Goal: Task Accomplishment & Management: Manage account settings

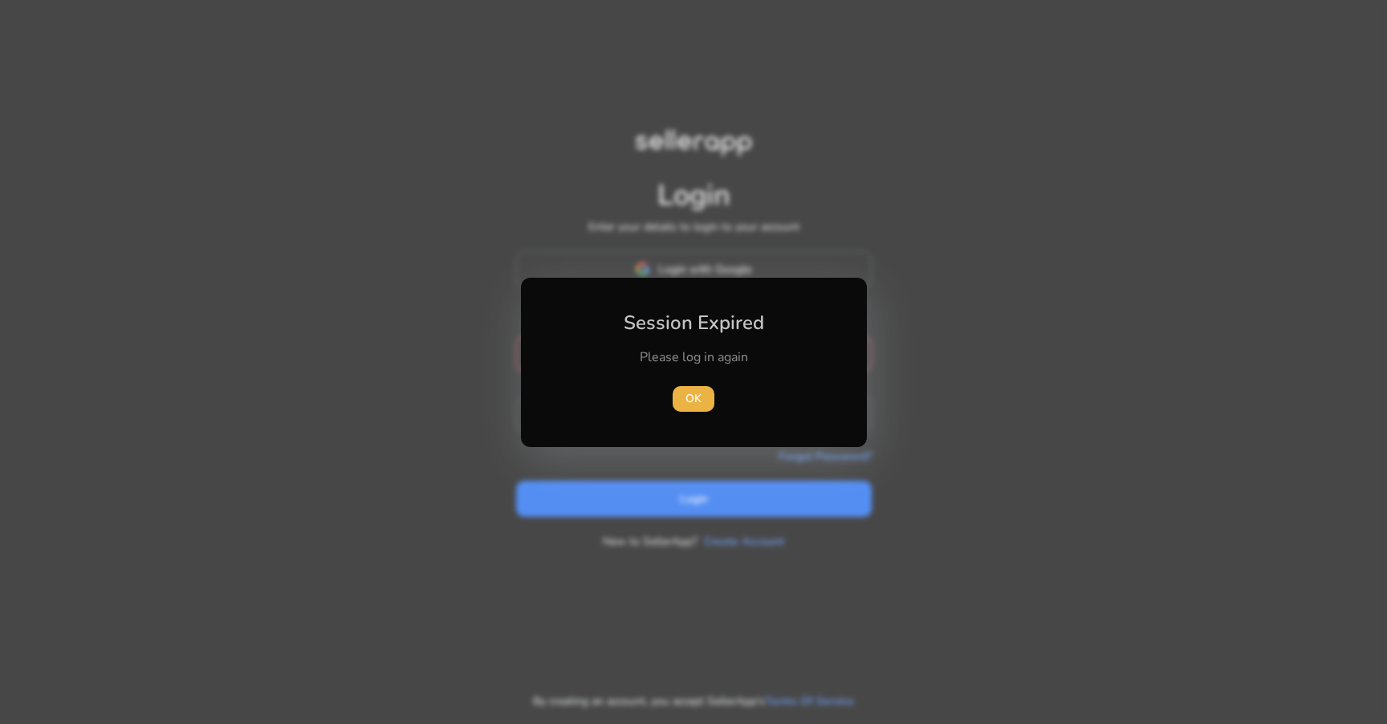
click at [614, 368] on div "Please log in again" at bounding box center [693, 365] width 179 height 34
click at [699, 398] on span "OK" at bounding box center [694, 398] width 16 height 17
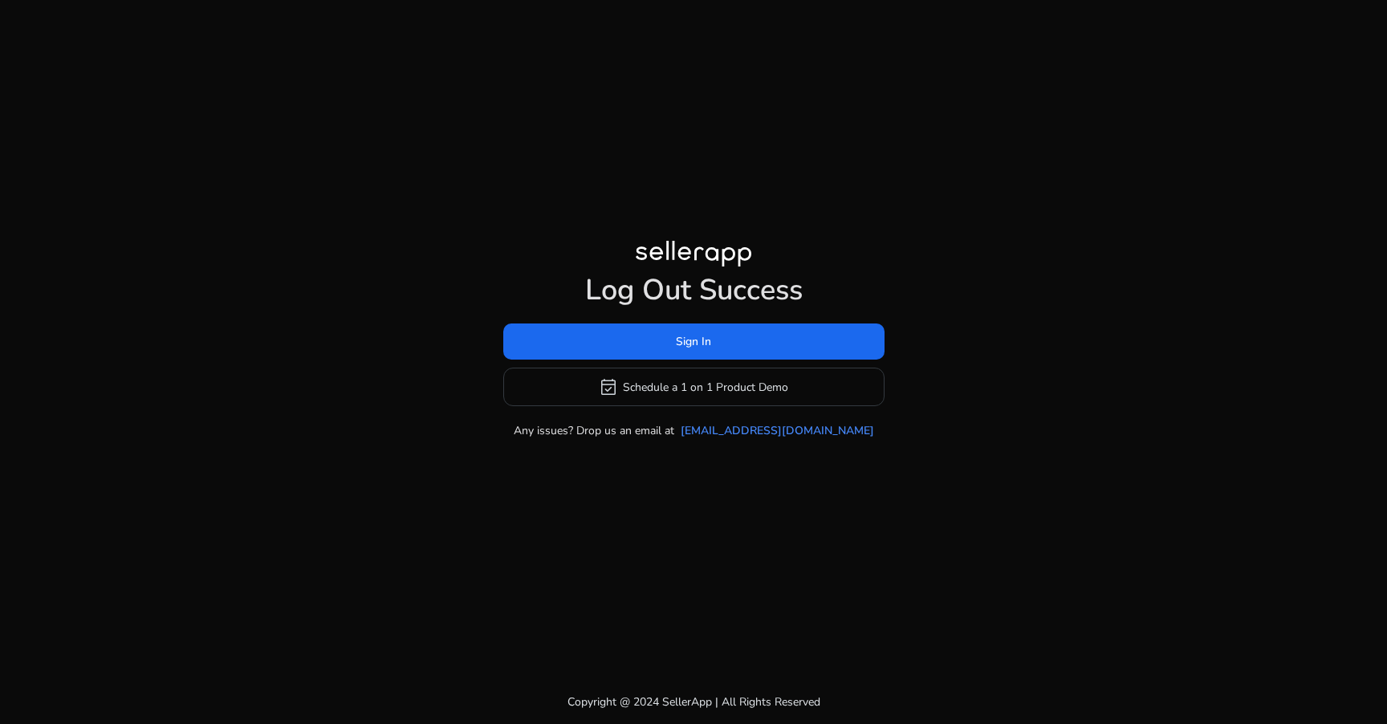
click at [633, 360] on span at bounding box center [693, 342] width 381 height 39
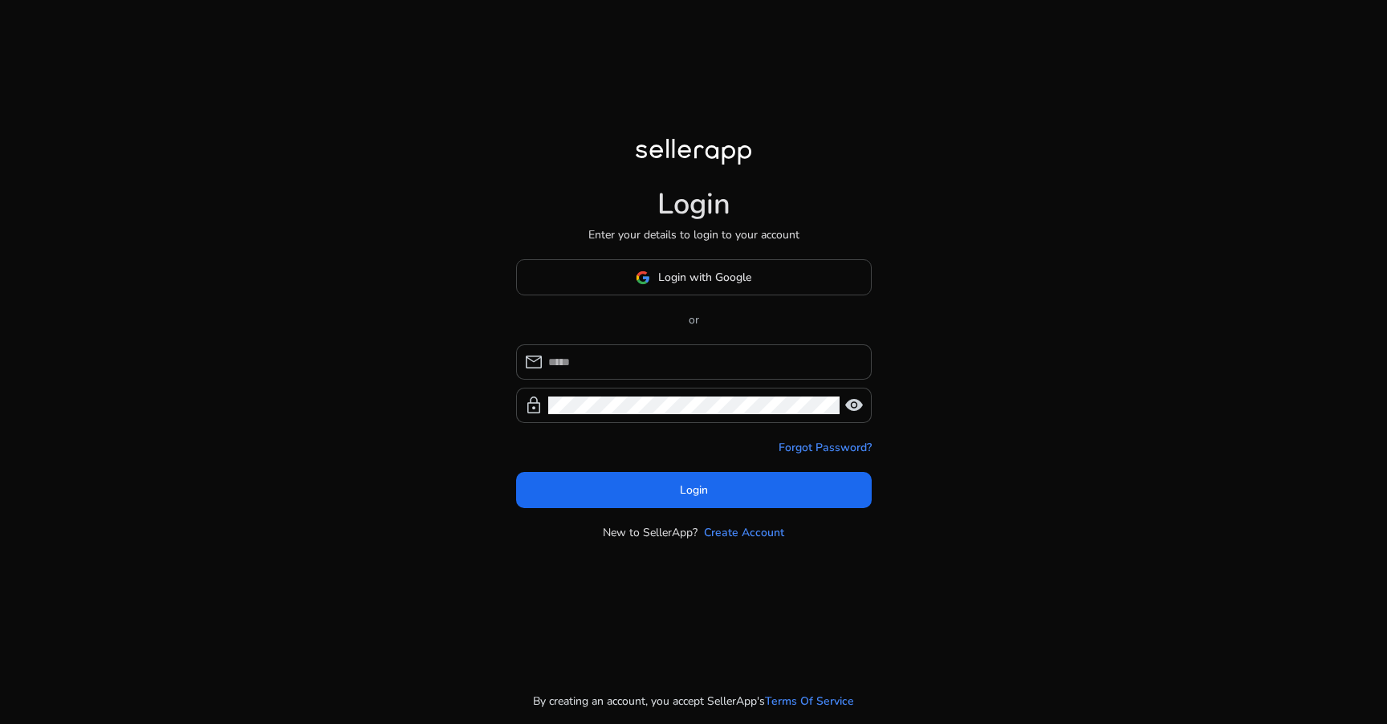
click at [633, 360] on input at bounding box center [703, 362] width 311 height 18
type input "**********"
click button "Login" at bounding box center [694, 490] width 356 height 36
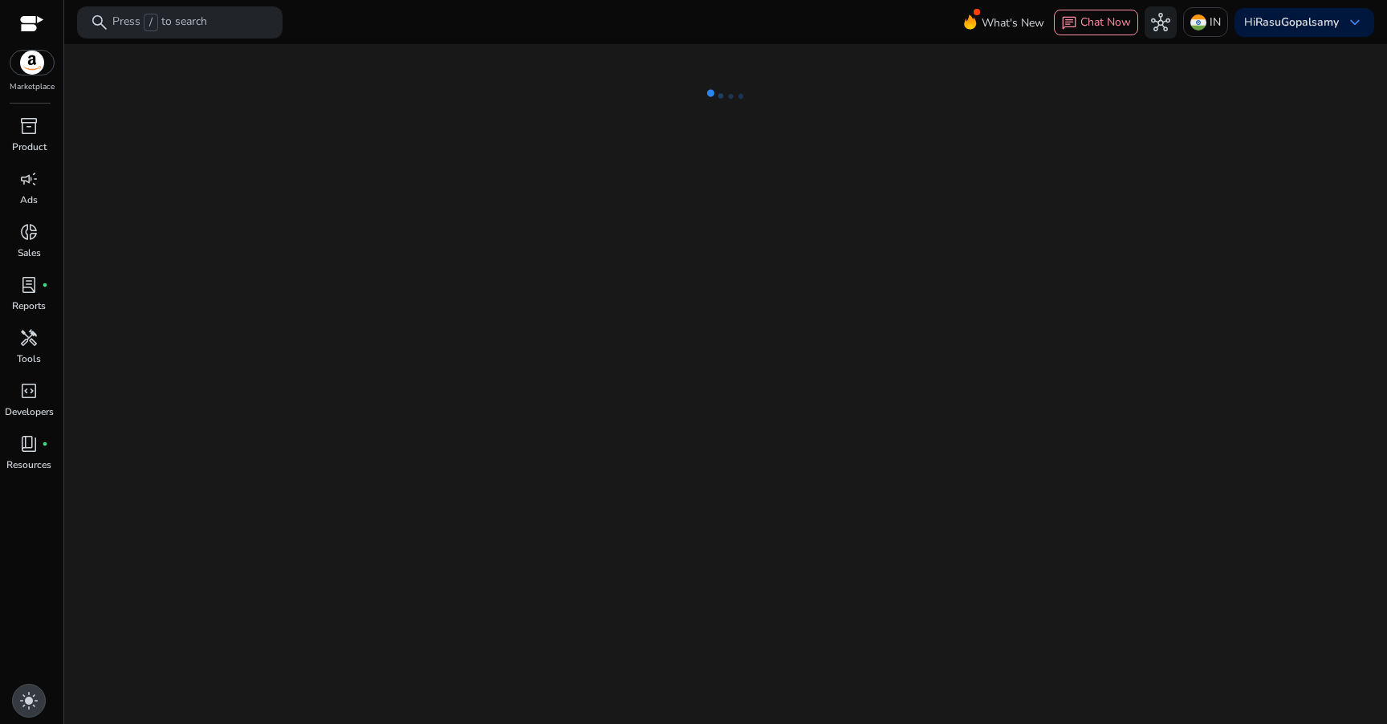
click at [31, 701] on span "light_mode" at bounding box center [28, 700] width 19 height 19
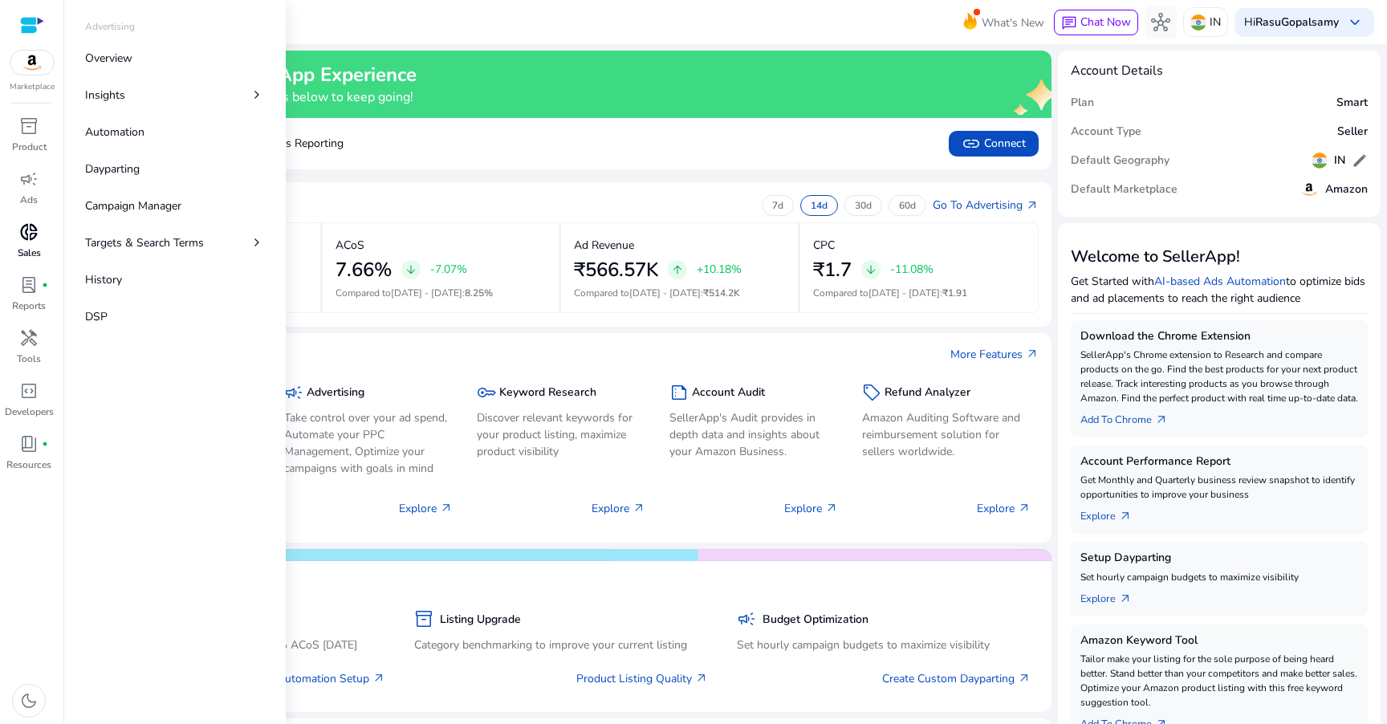
click at [26, 232] on span "donut_small" at bounding box center [28, 231] width 19 height 19
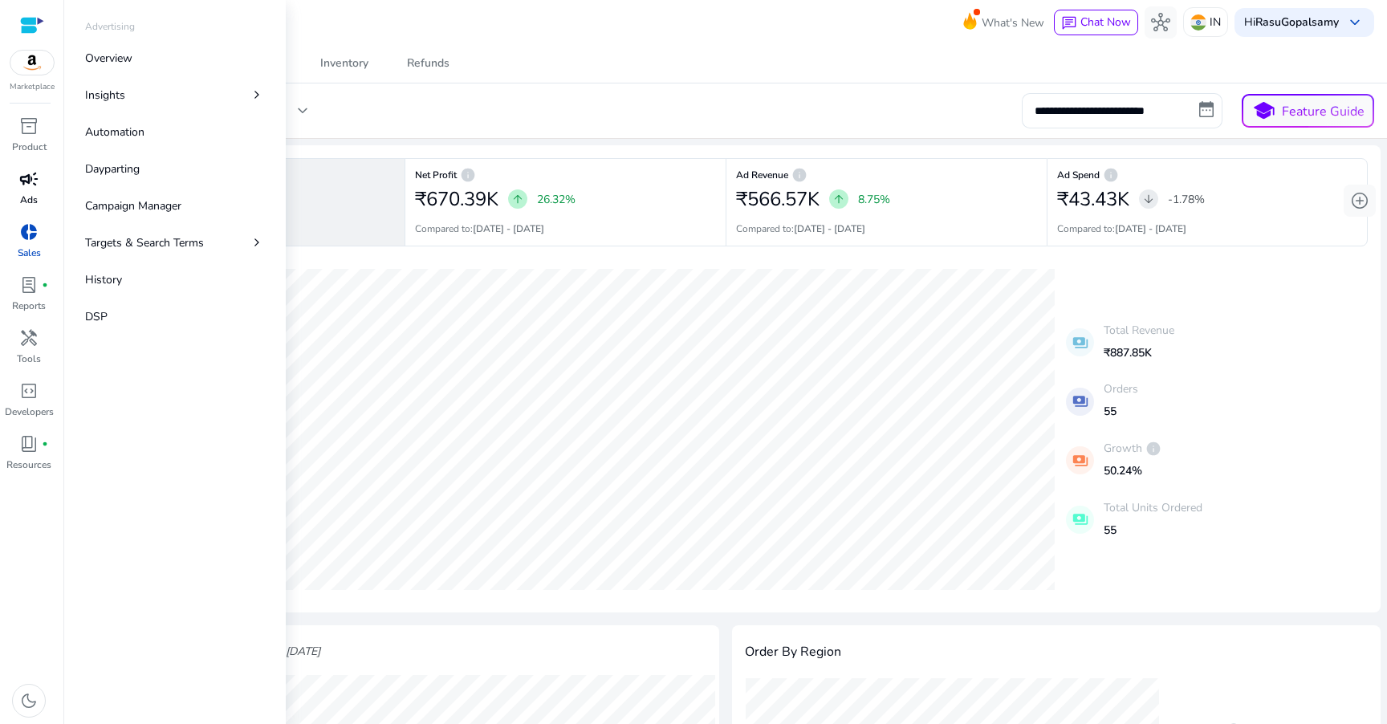
click at [27, 201] on p "Ads" at bounding box center [29, 200] width 18 height 14
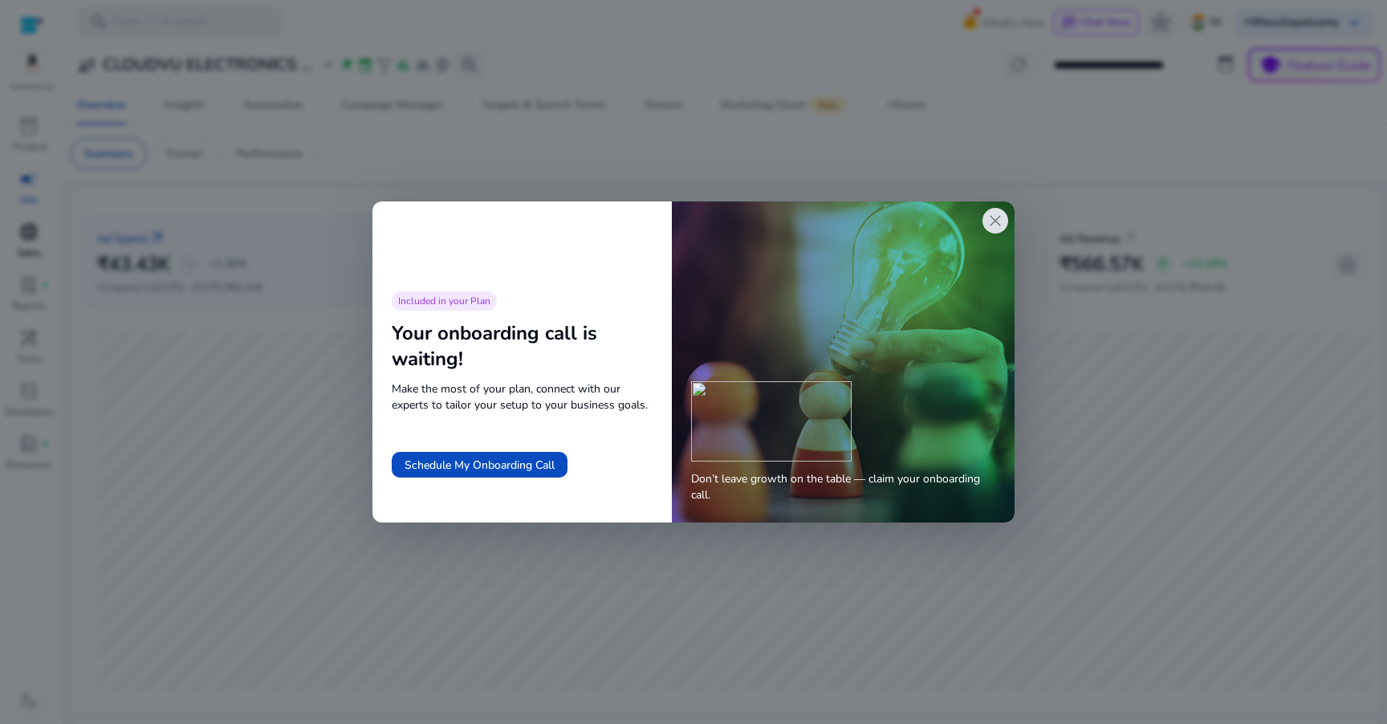
click at [999, 222] on span "close" at bounding box center [995, 220] width 19 height 19
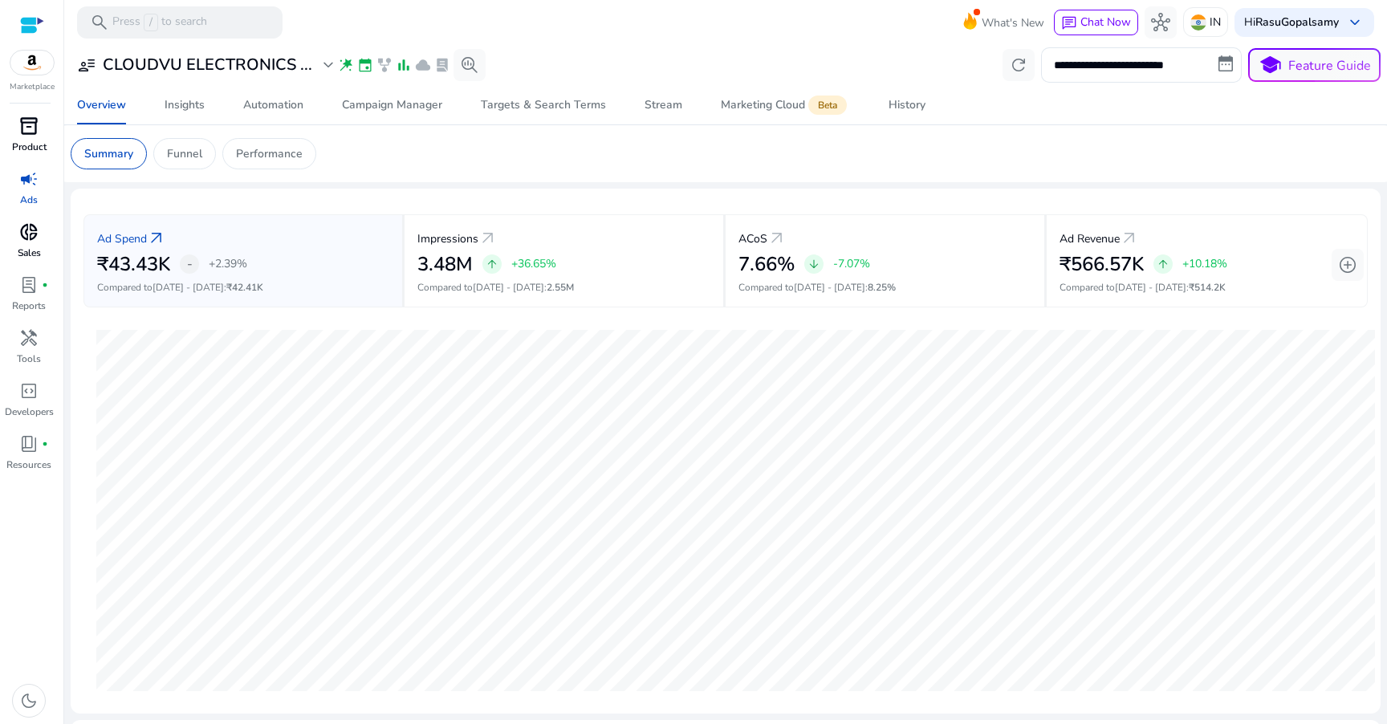
click at [51, 132] on link "inventory_2 Product" at bounding box center [29, 139] width 58 height 53
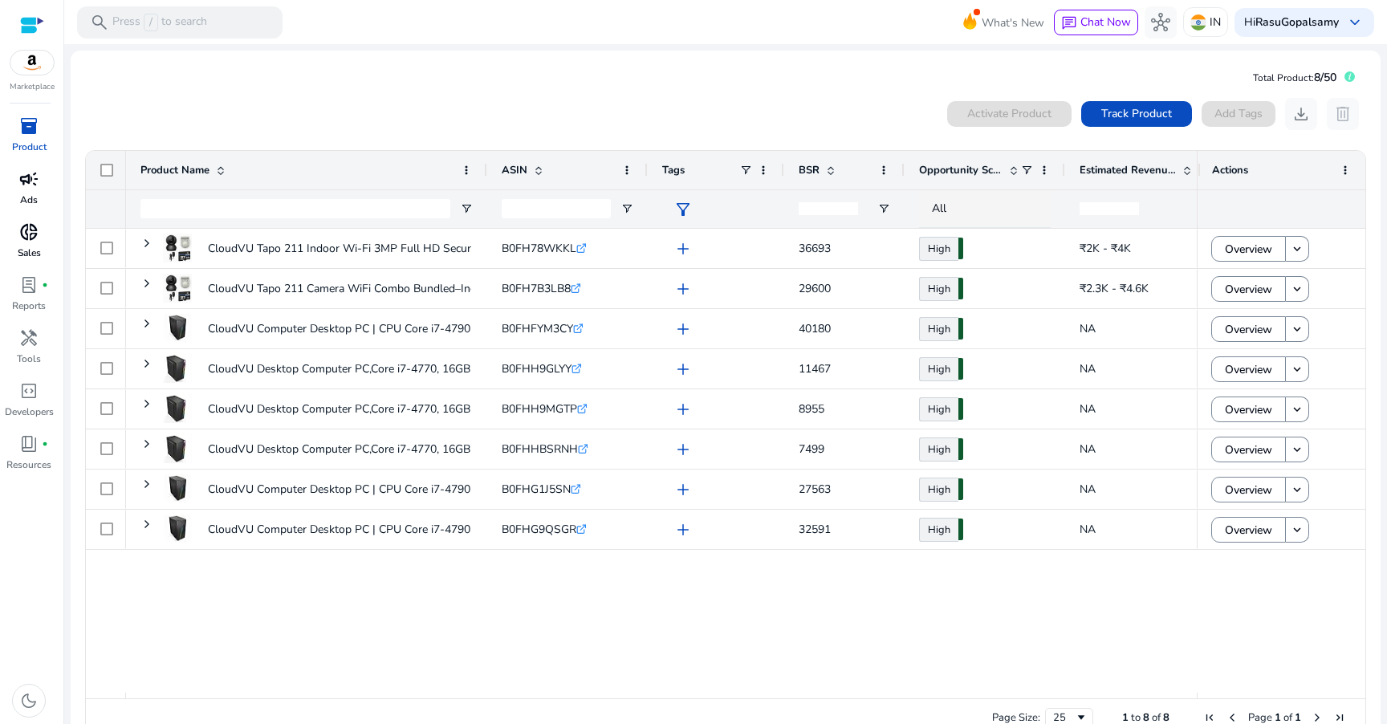
click at [39, 193] on link "campaign Ads" at bounding box center [29, 192] width 58 height 53
